Goal: Task Accomplishment & Management: Manage account settings

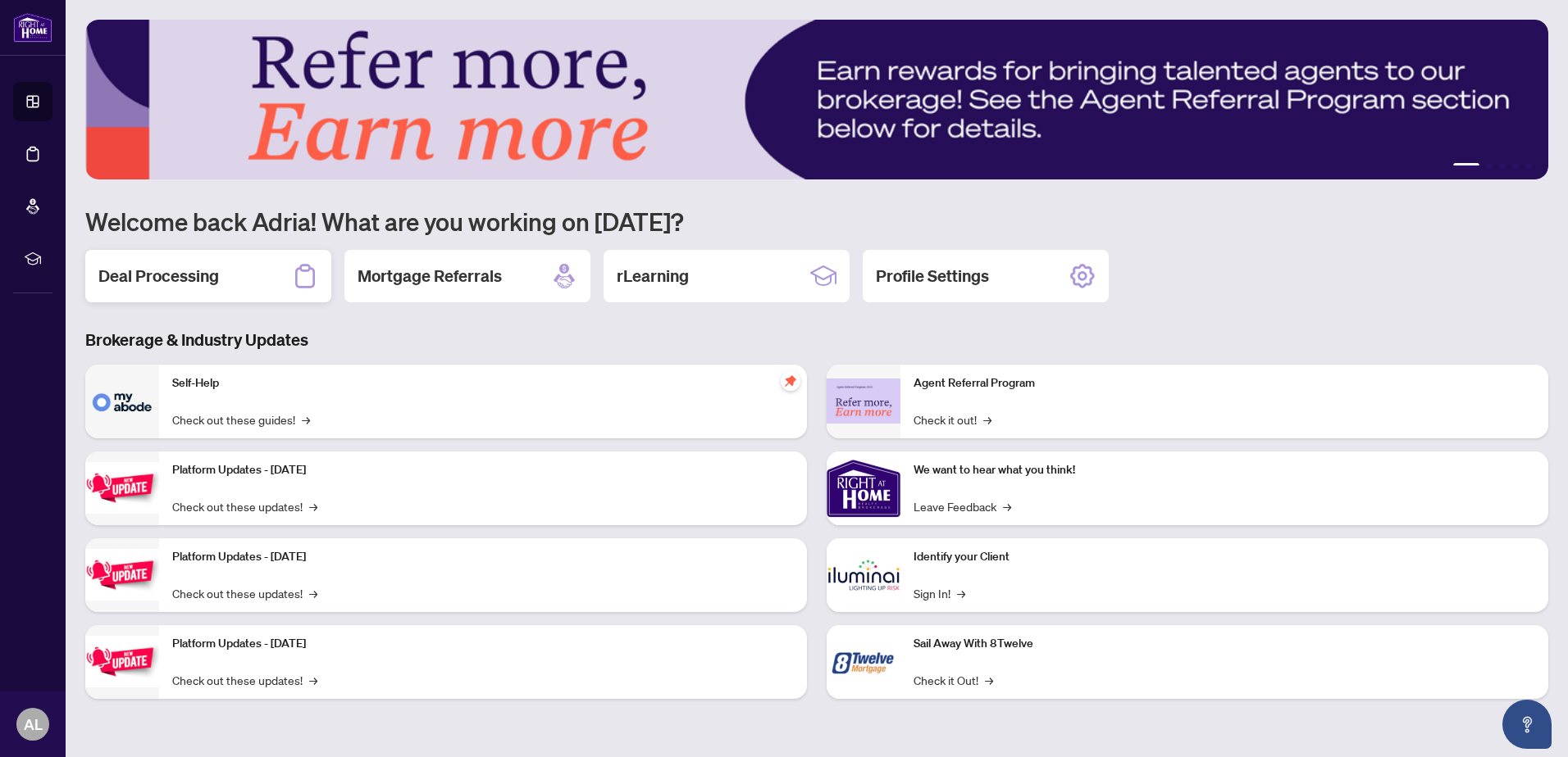
click at [166, 268] on h2 "Deal Processing" at bounding box center [158, 276] width 121 height 23
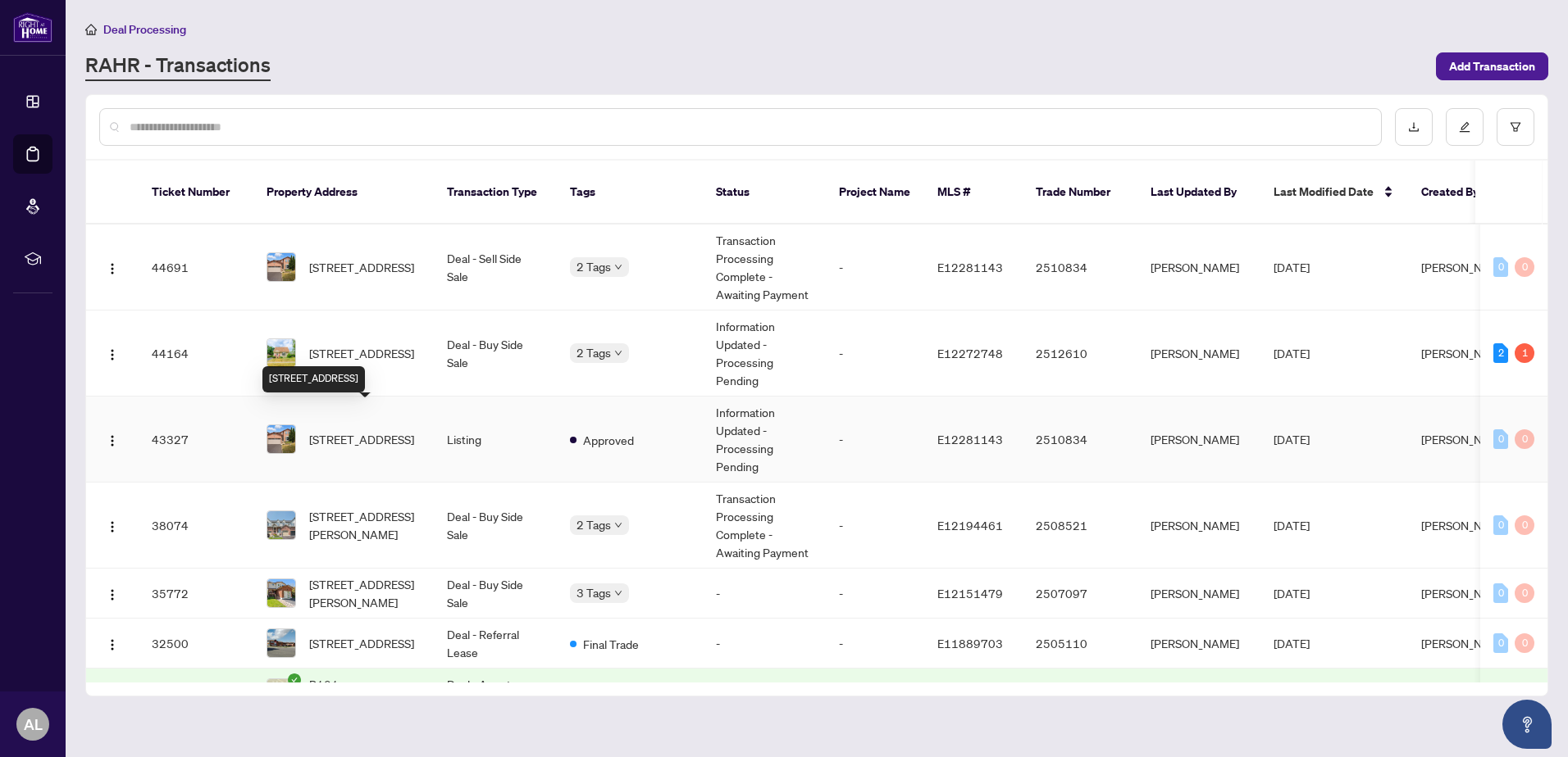
click at [367, 430] on span "[STREET_ADDRESS]" at bounding box center [361, 439] width 105 height 18
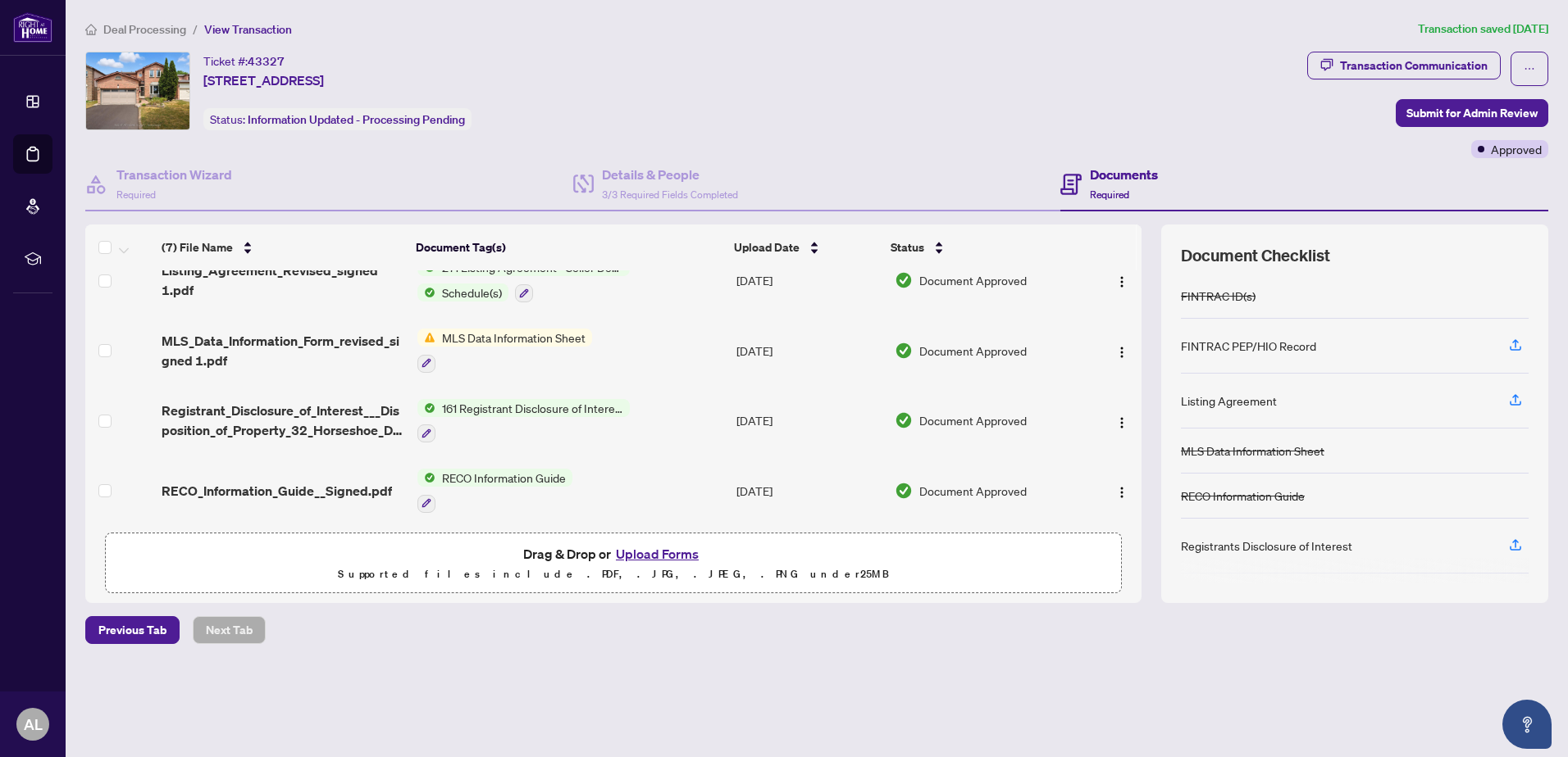
scroll to position [241, 0]
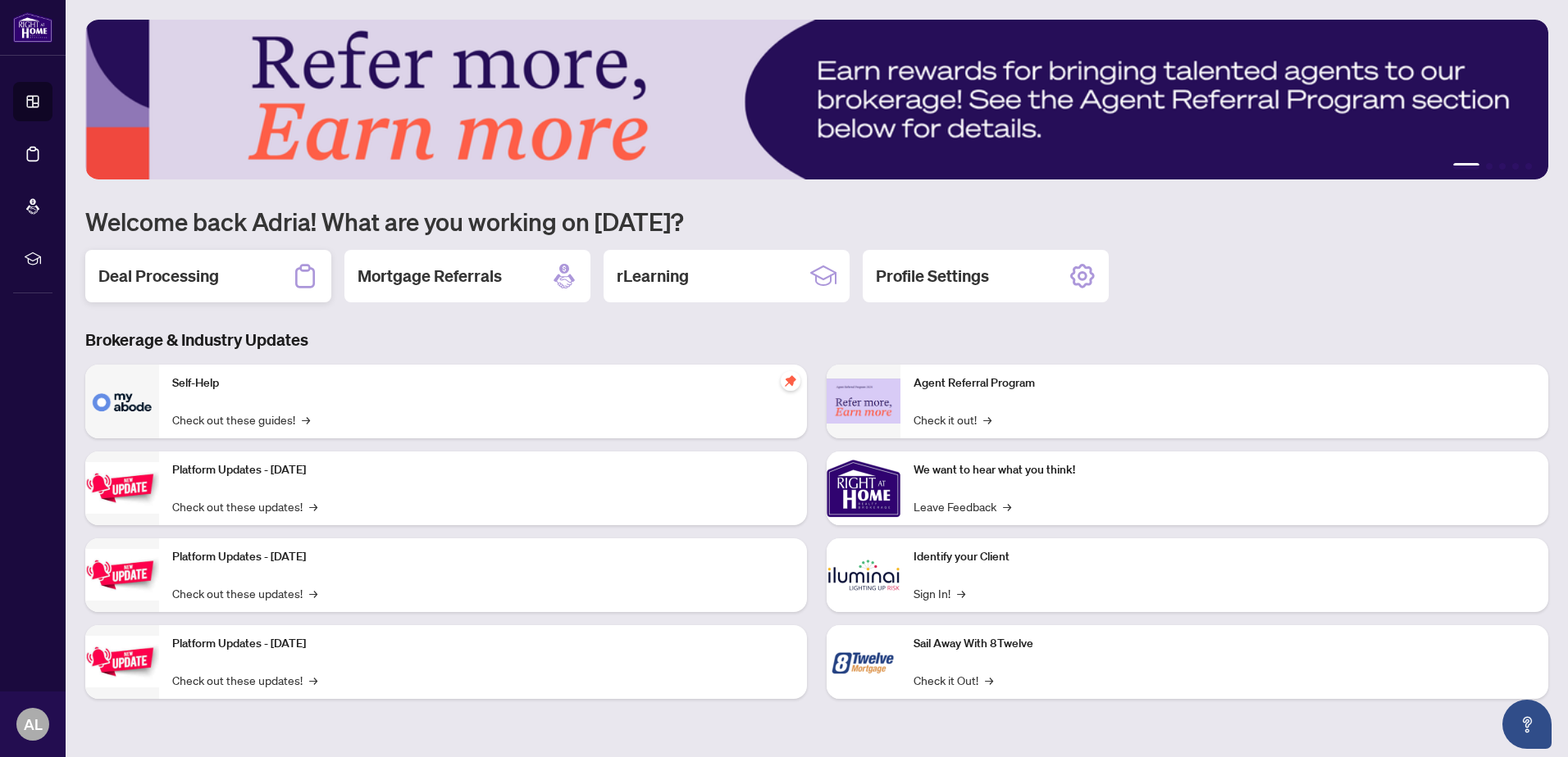
click at [214, 289] on div "Deal Processing" at bounding box center [209, 275] width 246 height 52
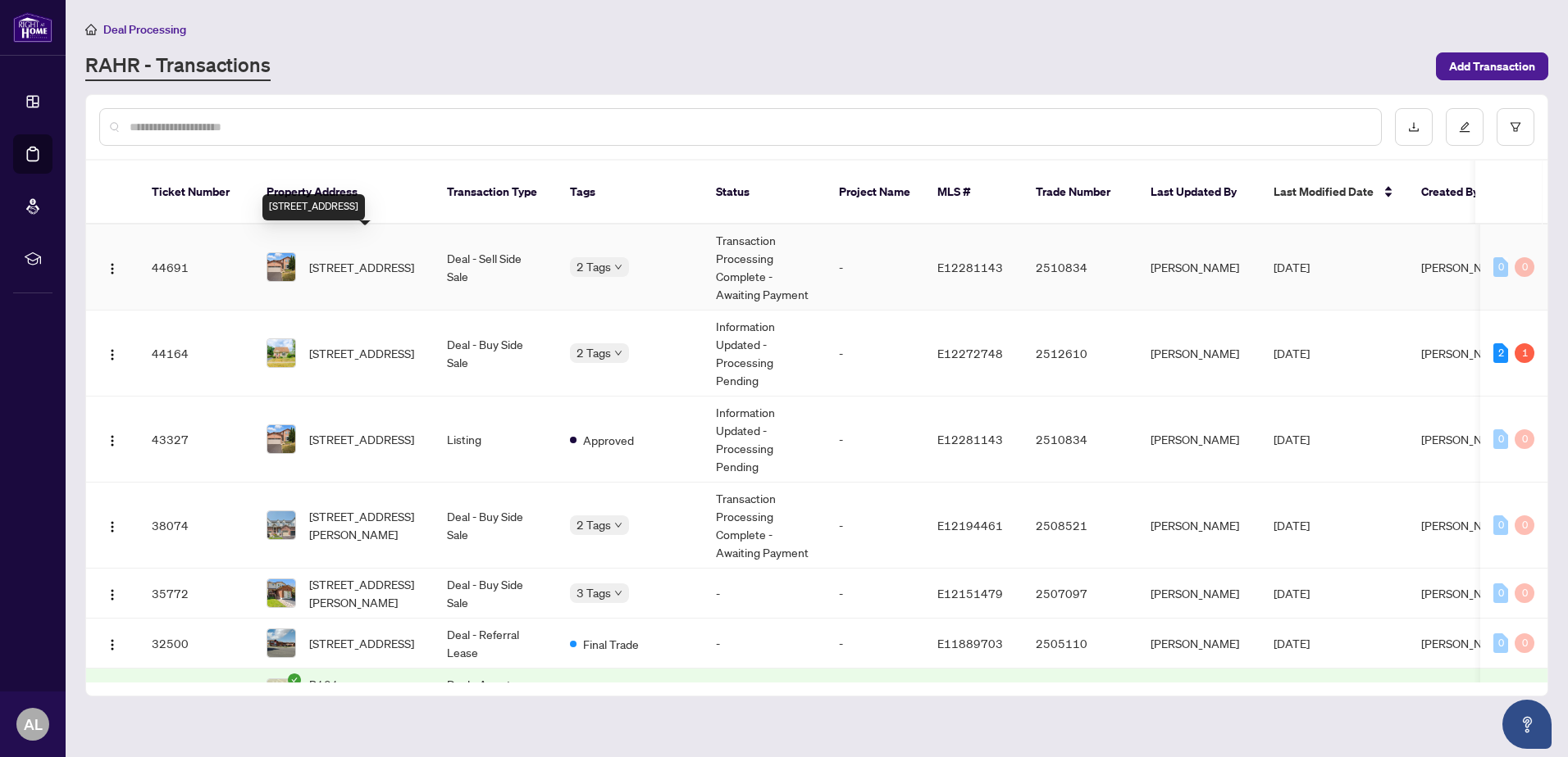
click at [378, 258] on span "[STREET_ADDRESS]" at bounding box center [361, 267] width 105 height 18
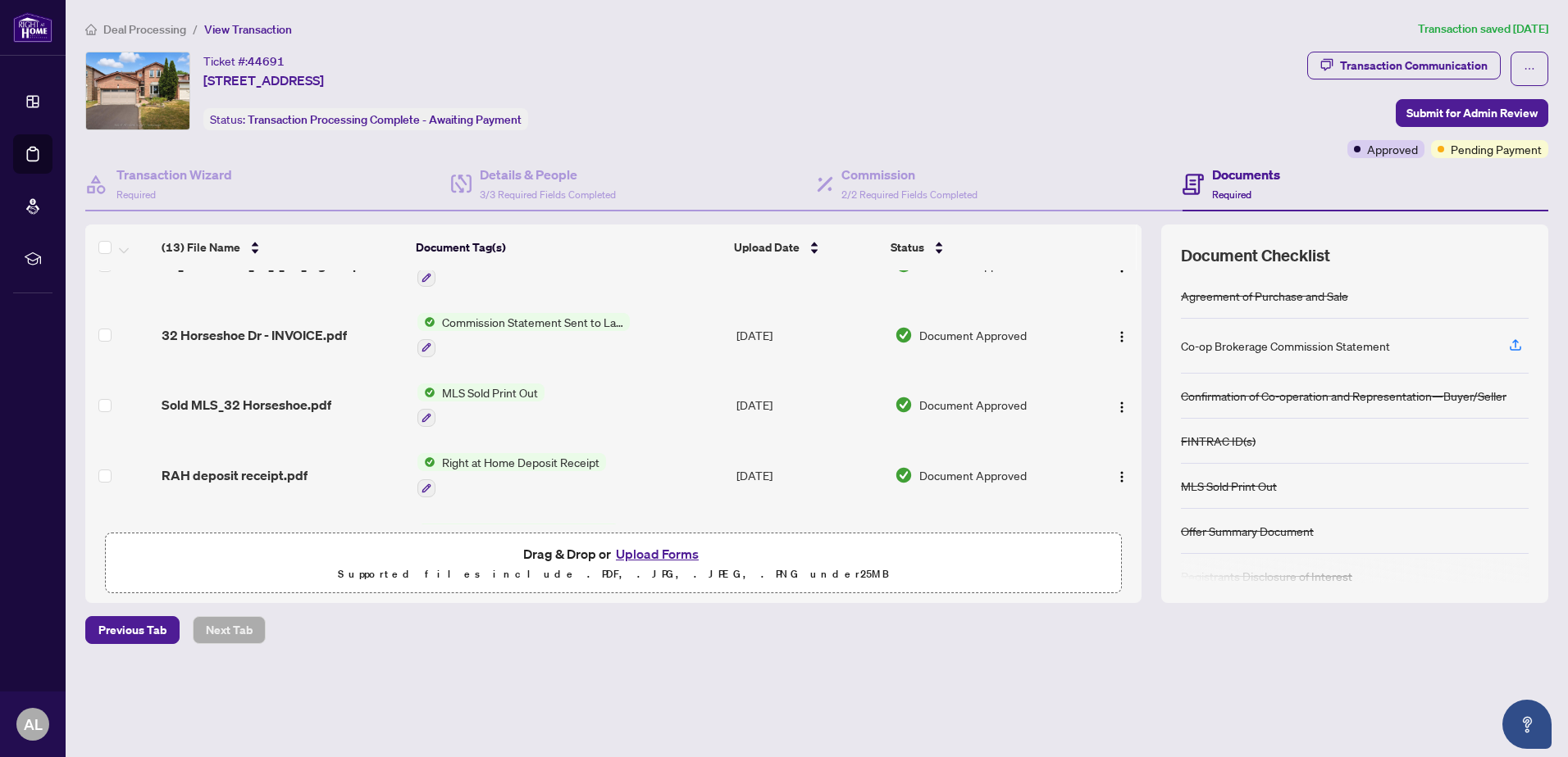
scroll to position [44, 0]
click at [1134, 299] on td at bounding box center [1114, 332] width 56 height 70
drag, startPoint x: 1134, startPoint y: 299, endPoint x: 1130, endPoint y: 315, distance: 16.5
click at [1130, 315] on td at bounding box center [1114, 332] width 56 height 70
click at [1128, 327] on td at bounding box center [1114, 332] width 56 height 70
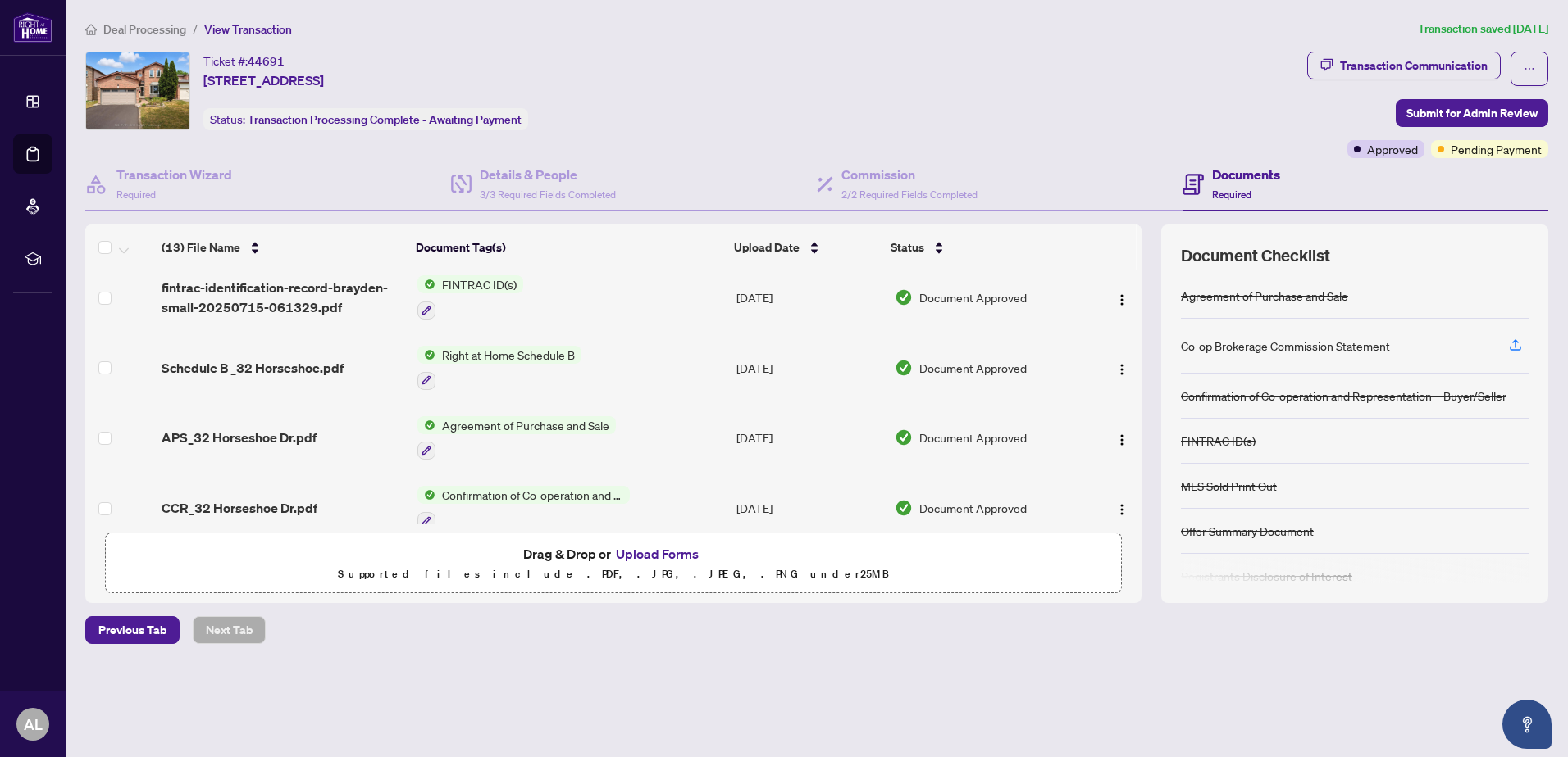
scroll to position [643, 0]
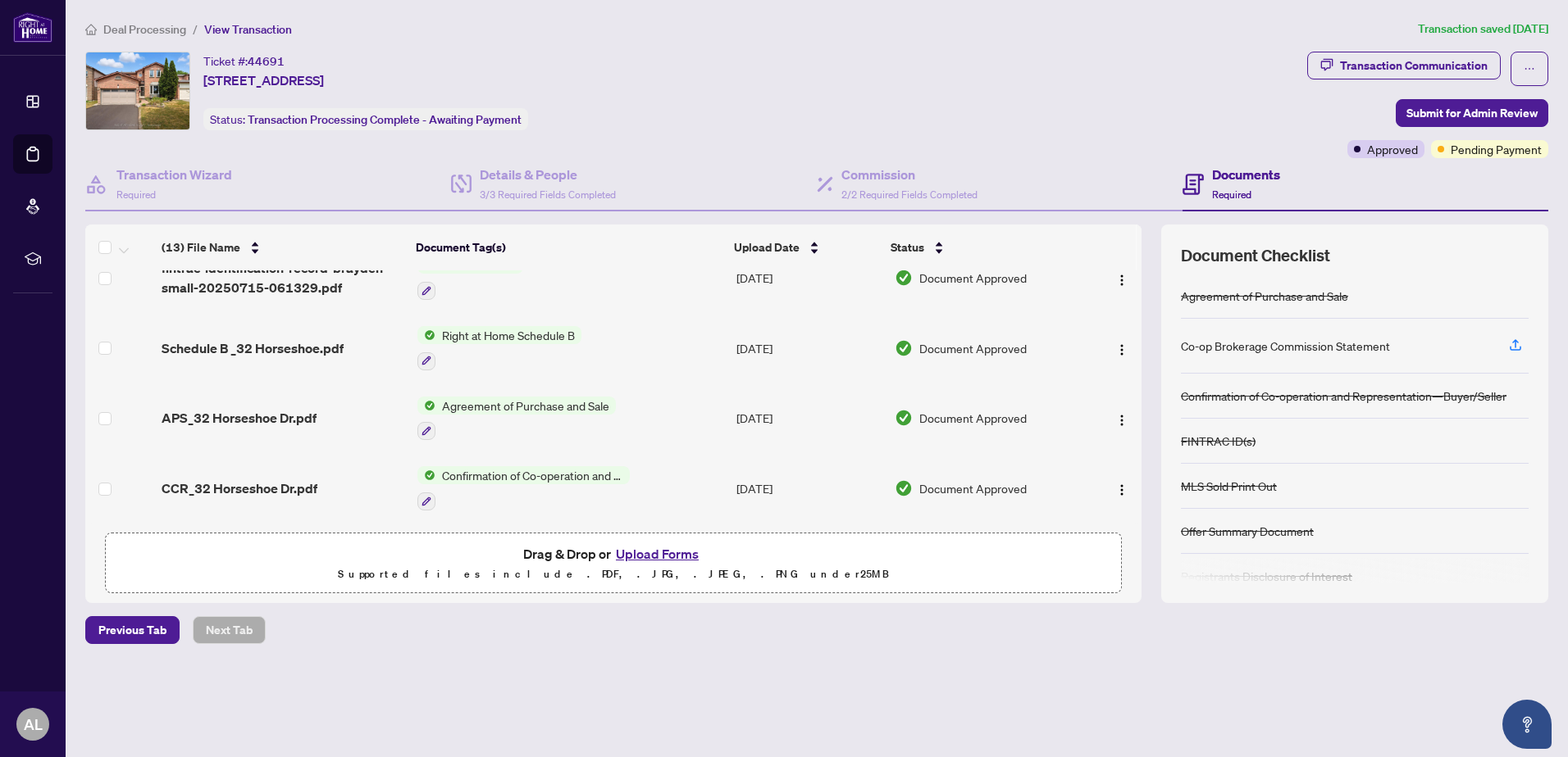
click at [521, 406] on span "Agreement of Purchase and Sale" at bounding box center [525, 406] width 180 height 18
click at [503, 481] on span "Agreement of Purchase and Sale" at bounding box center [523, 482] width 180 height 18
